Goal: Task Accomplishment & Management: Manage account settings

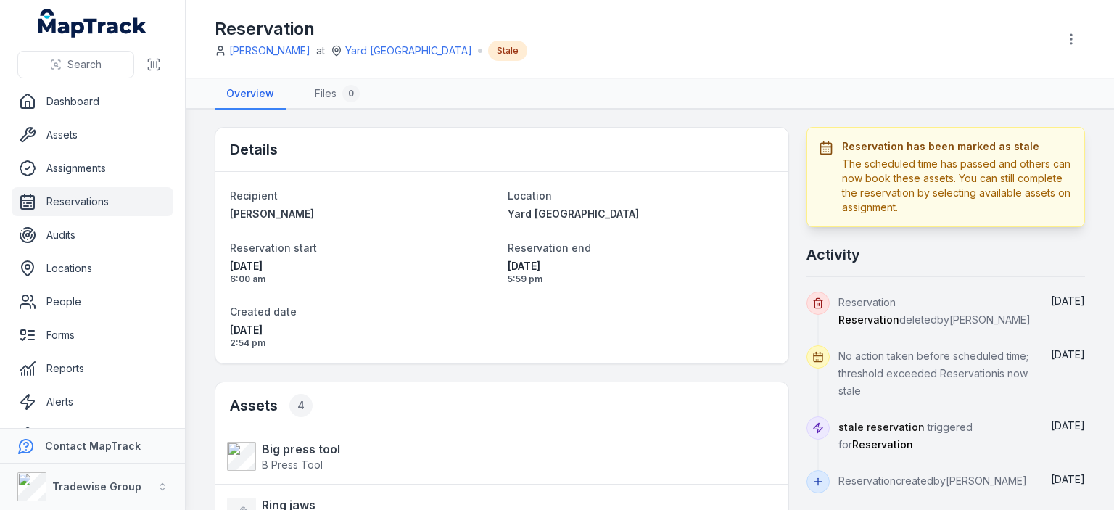
click at [80, 210] on link "Reservations" at bounding box center [93, 201] width 162 height 29
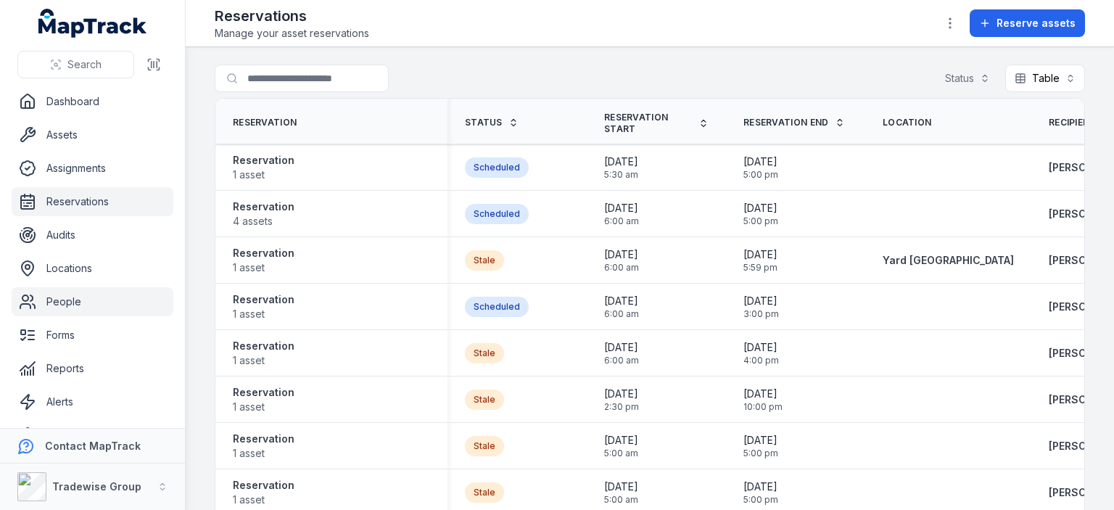
click at [67, 301] on link "People" at bounding box center [93, 301] width 162 height 29
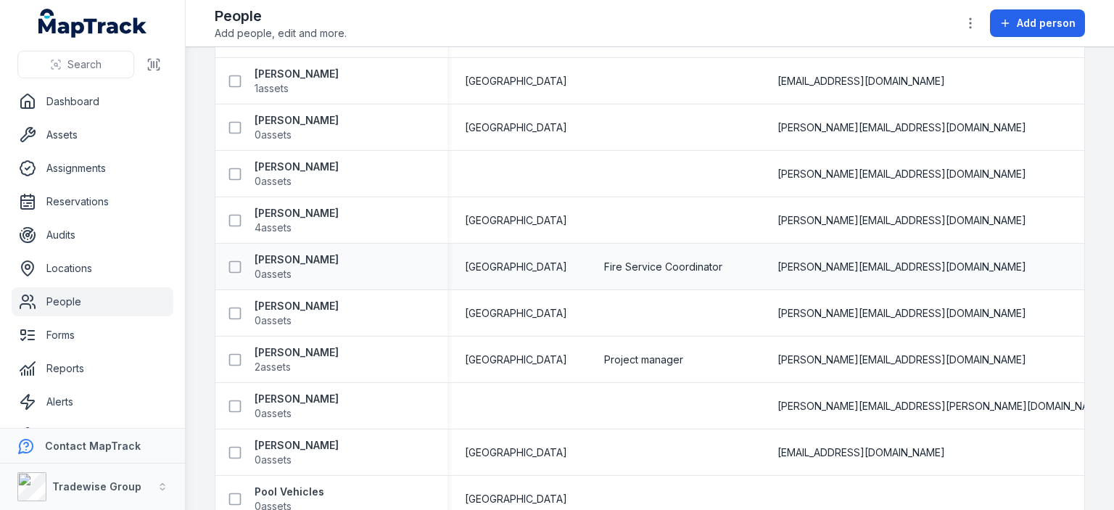
scroll to position [1885, 0]
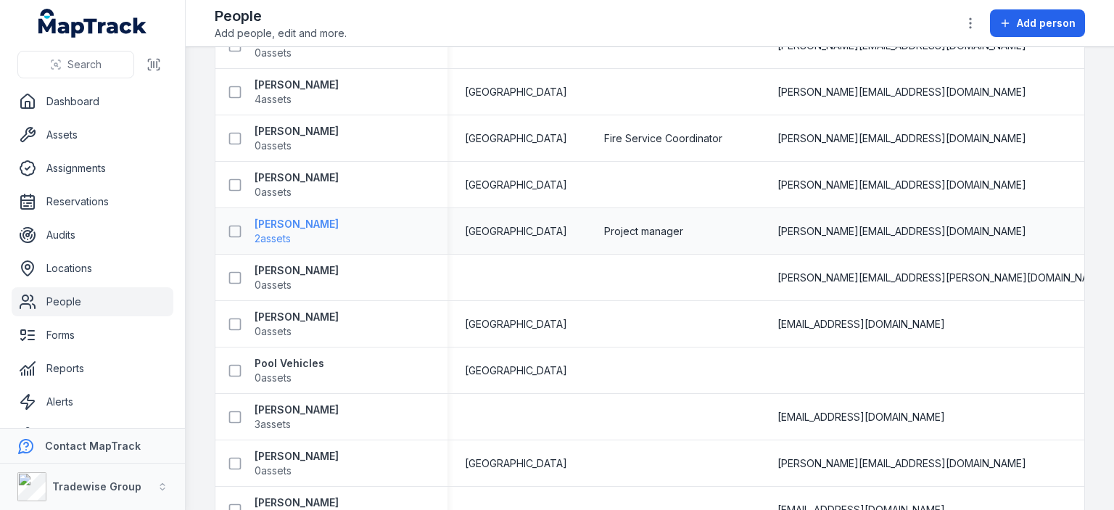
click at [287, 234] on span "2 assets" at bounding box center [273, 238] width 36 height 15
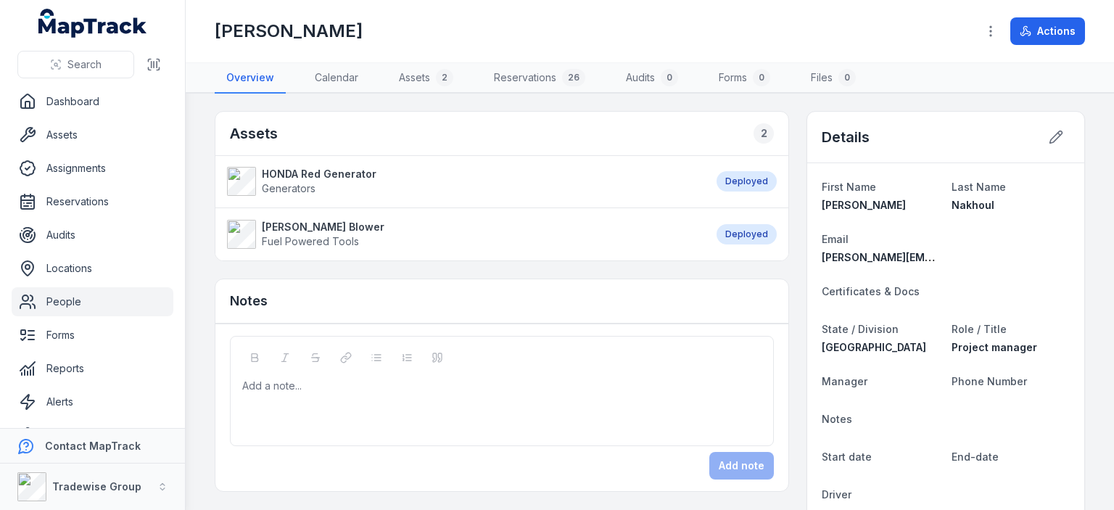
click at [72, 304] on link "People" at bounding box center [93, 301] width 162 height 29
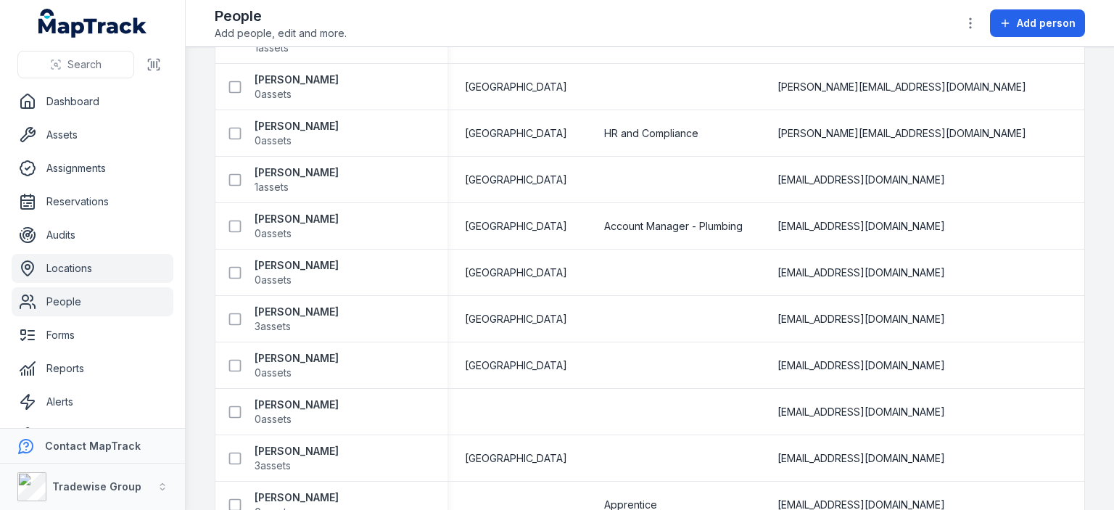
scroll to position [218, 0]
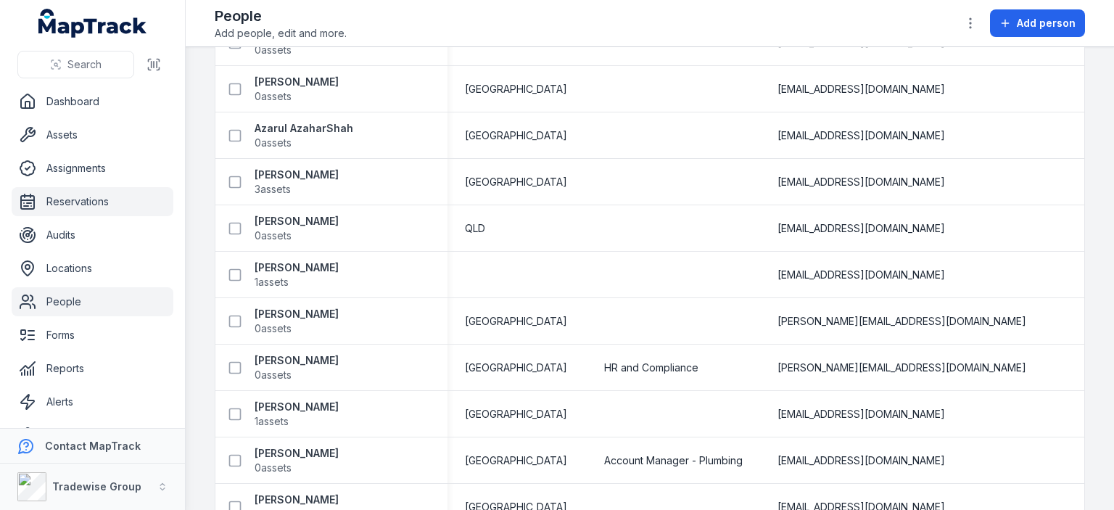
click at [78, 203] on link "Reservations" at bounding box center [93, 201] width 162 height 29
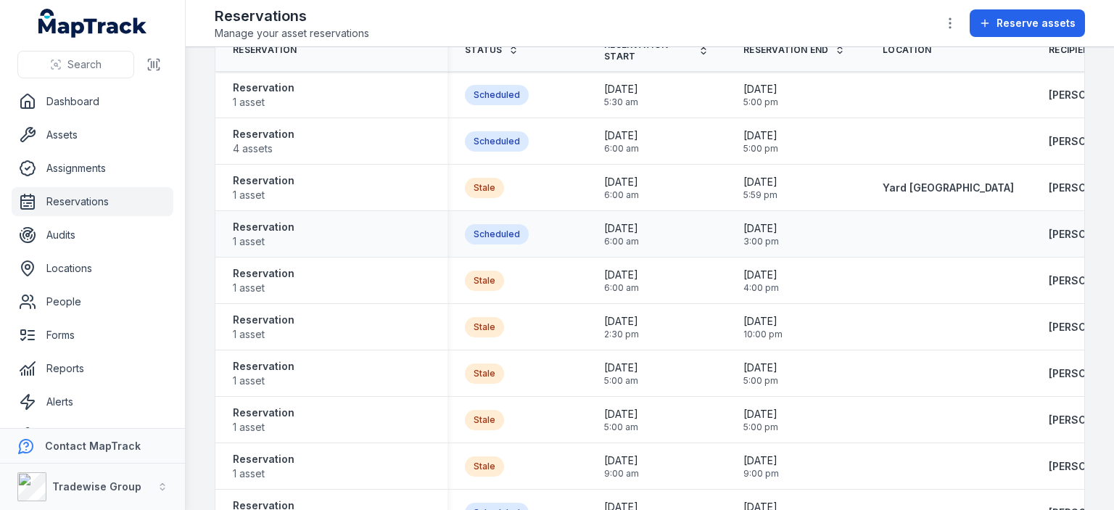
scroll to position [145, 0]
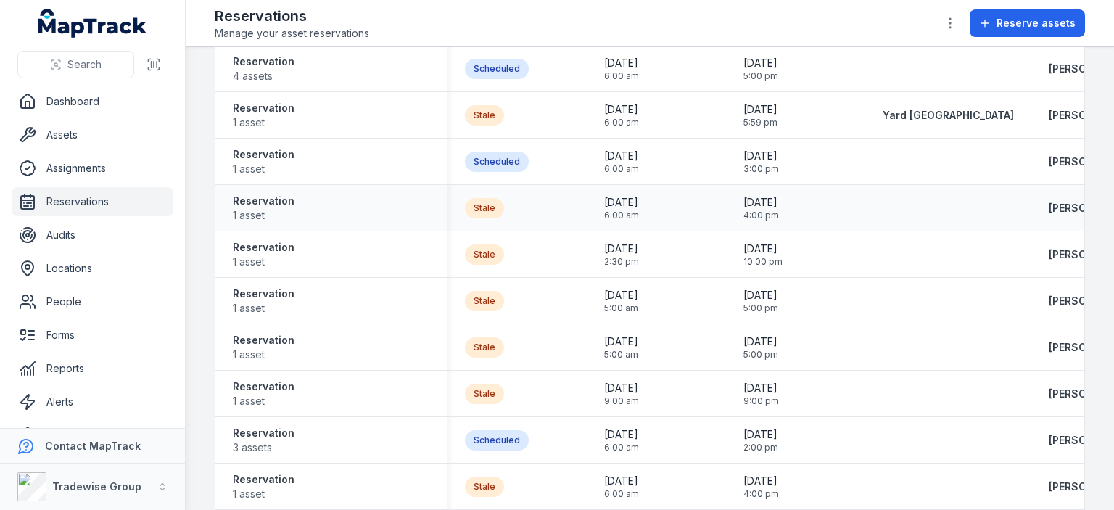
drag, startPoint x: 891, startPoint y: 208, endPoint x: 855, endPoint y: 208, distance: 35.5
click at [855, 208] on tr "Reservation 1 asset Stale [DATE] 6:00 am [DATE] 4:00 pm jack loadsman [DATE] 6:…" at bounding box center [901, 208] width 1373 height 46
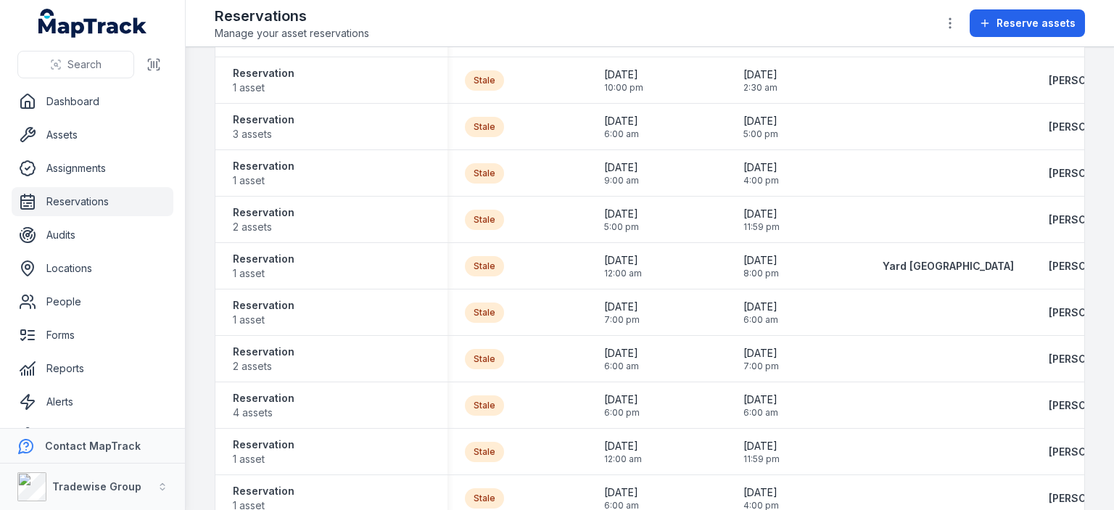
scroll to position [1978, 0]
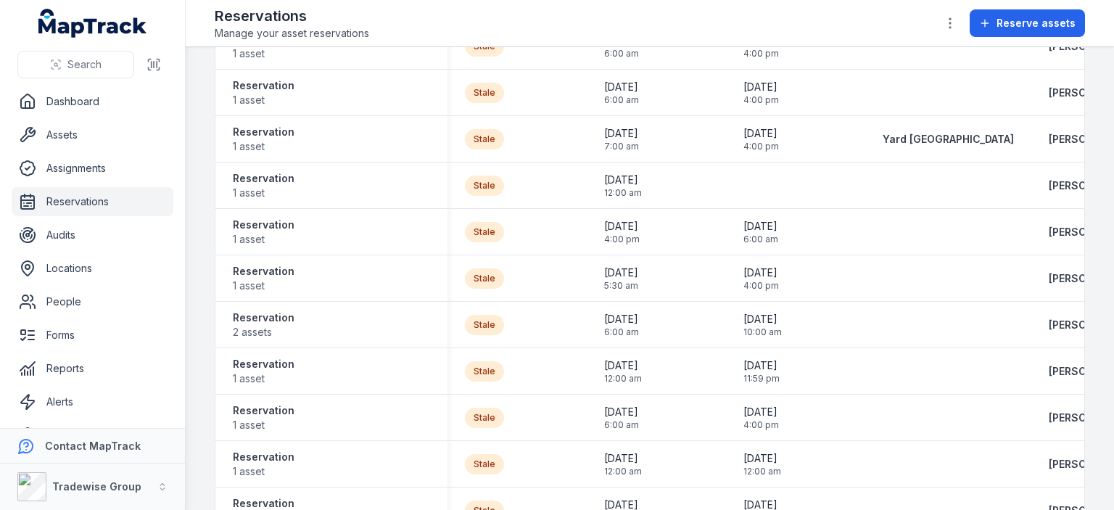
click at [600, 493] on tr "Reservation 1 asset Stale [DATE] 5:00 am [DATE] 5:00 pm [PERSON_NAME] [DATE] 4:…" at bounding box center [901, 510] width 1373 height 46
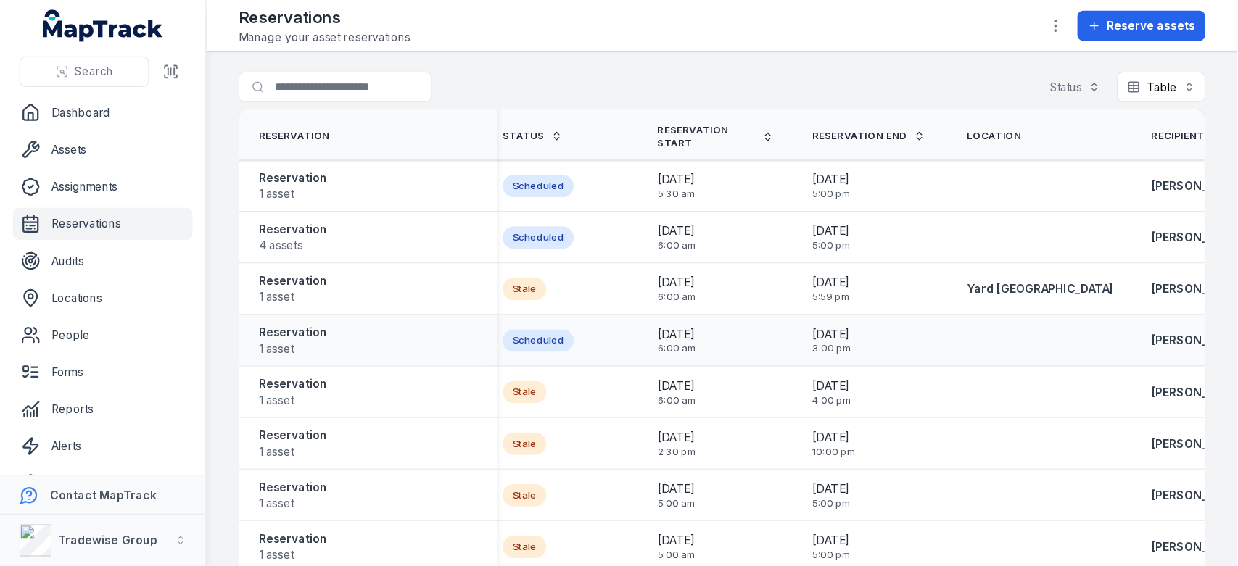
scroll to position [0, 12]
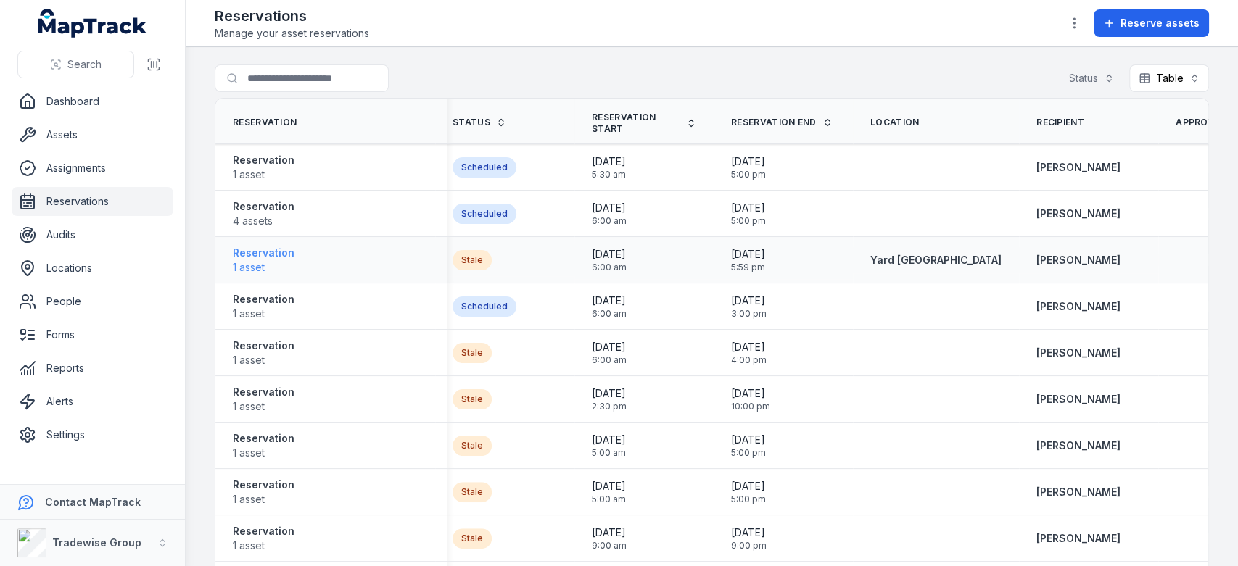
click at [250, 260] on span "1 asset" at bounding box center [264, 267] width 62 height 15
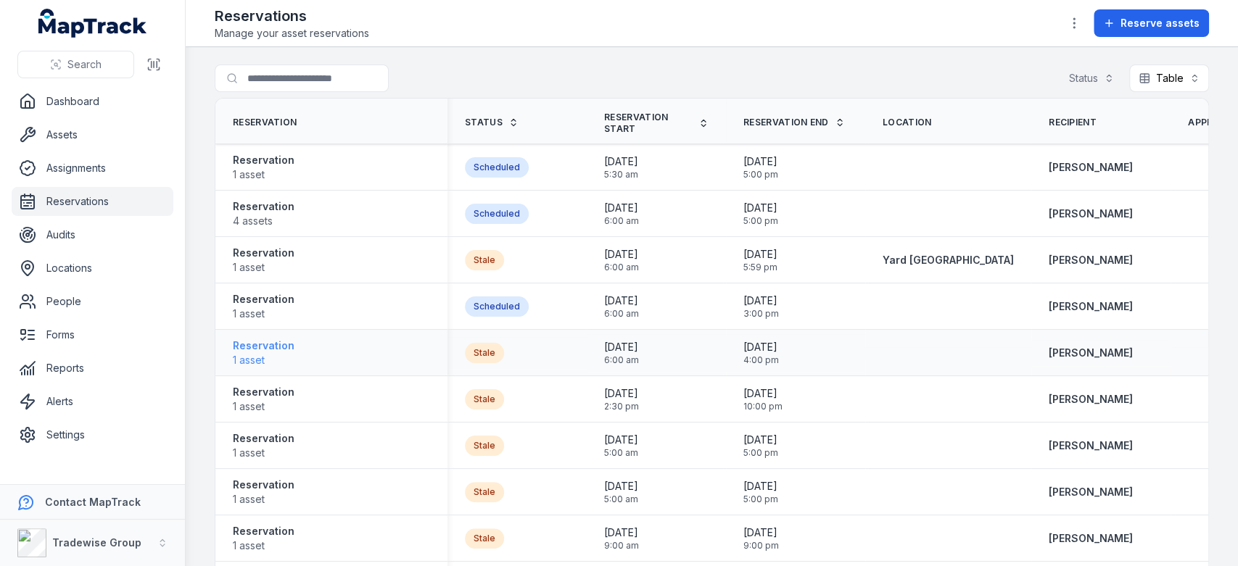
click at [252, 355] on span "1 asset" at bounding box center [264, 360] width 62 height 15
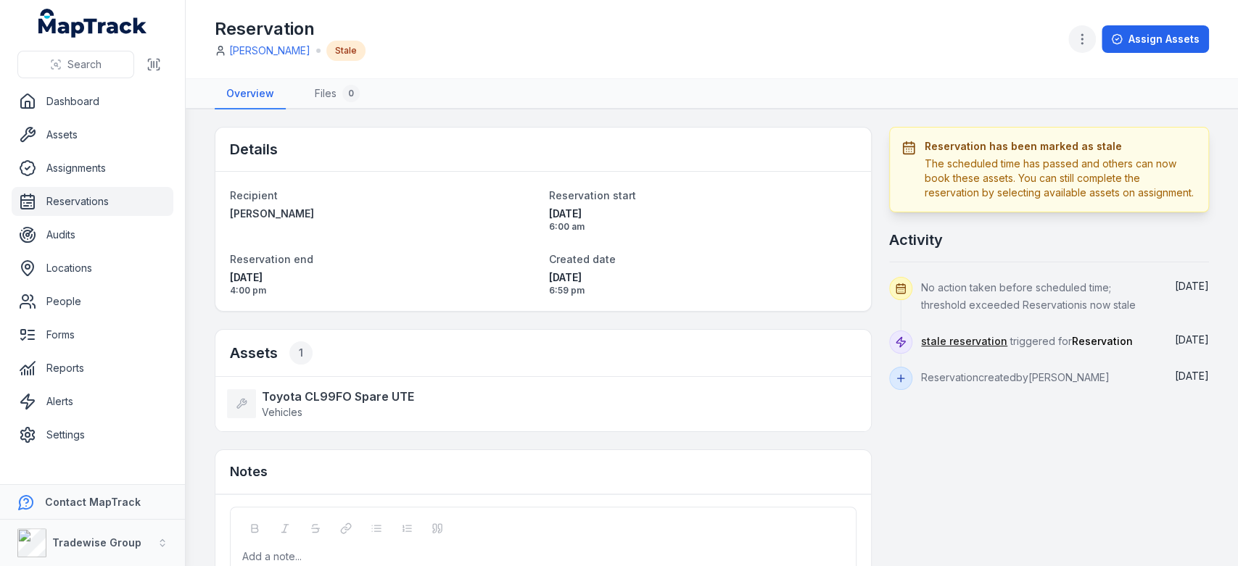
click at [1082, 44] on circle "button" at bounding box center [1081, 43] width 1 height 1
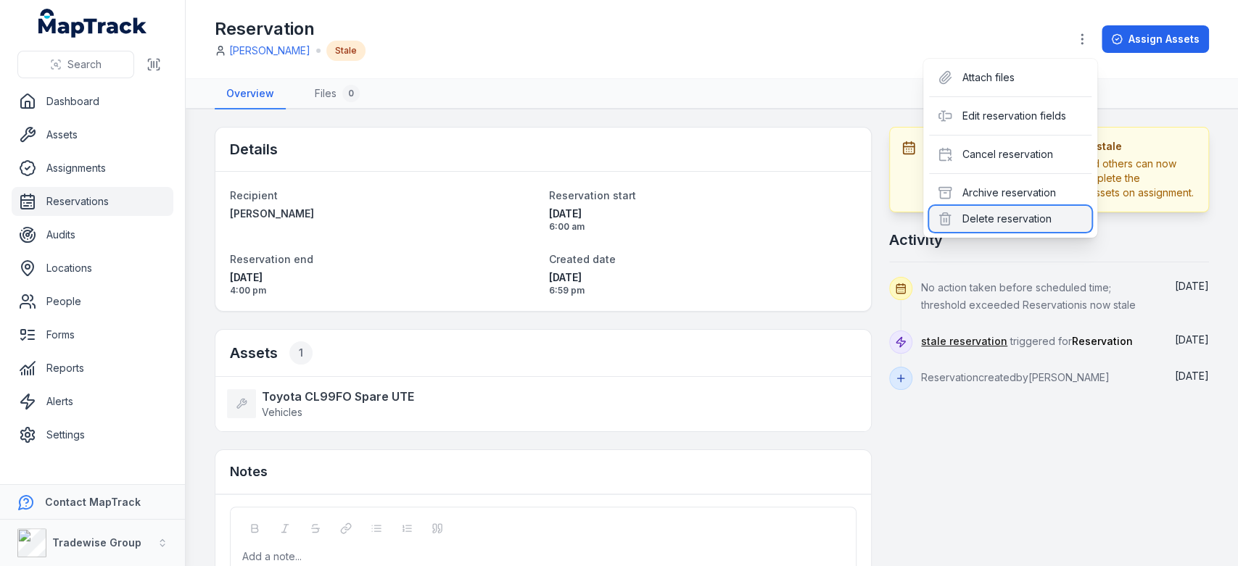
click at [1025, 223] on div "Delete reservation" at bounding box center [1010, 219] width 162 height 26
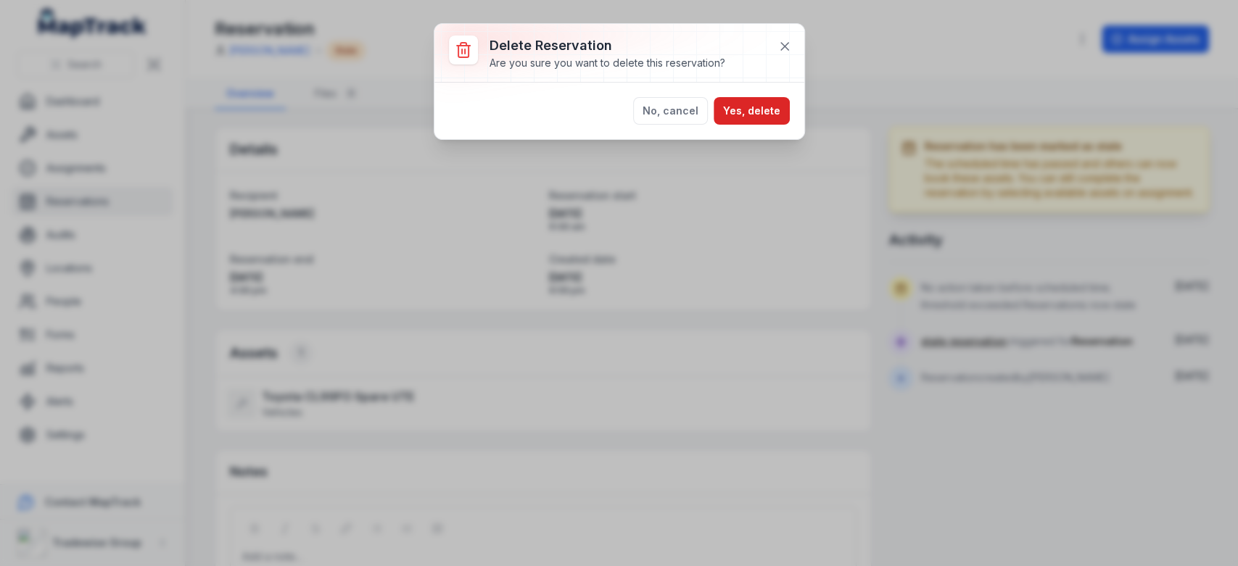
click at [777, 149] on div "Delete reservation Are you sure you want to delete this reservation? No, cancel…" at bounding box center [619, 283] width 1238 height 566
click at [744, 111] on button "Yes, delete" at bounding box center [752, 111] width 76 height 28
